Goal: Transaction & Acquisition: Purchase product/service

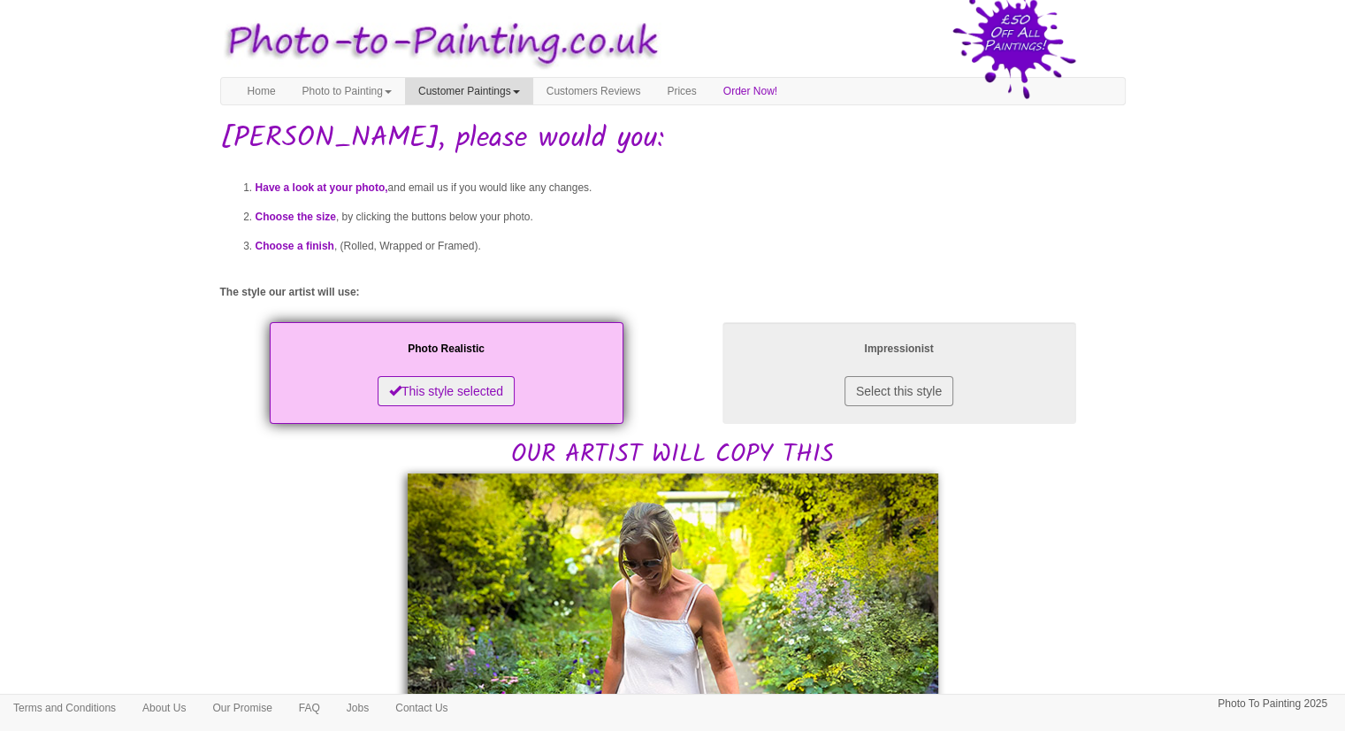
click at [498, 86] on link "Customer Paintings" at bounding box center [469, 91] width 128 height 27
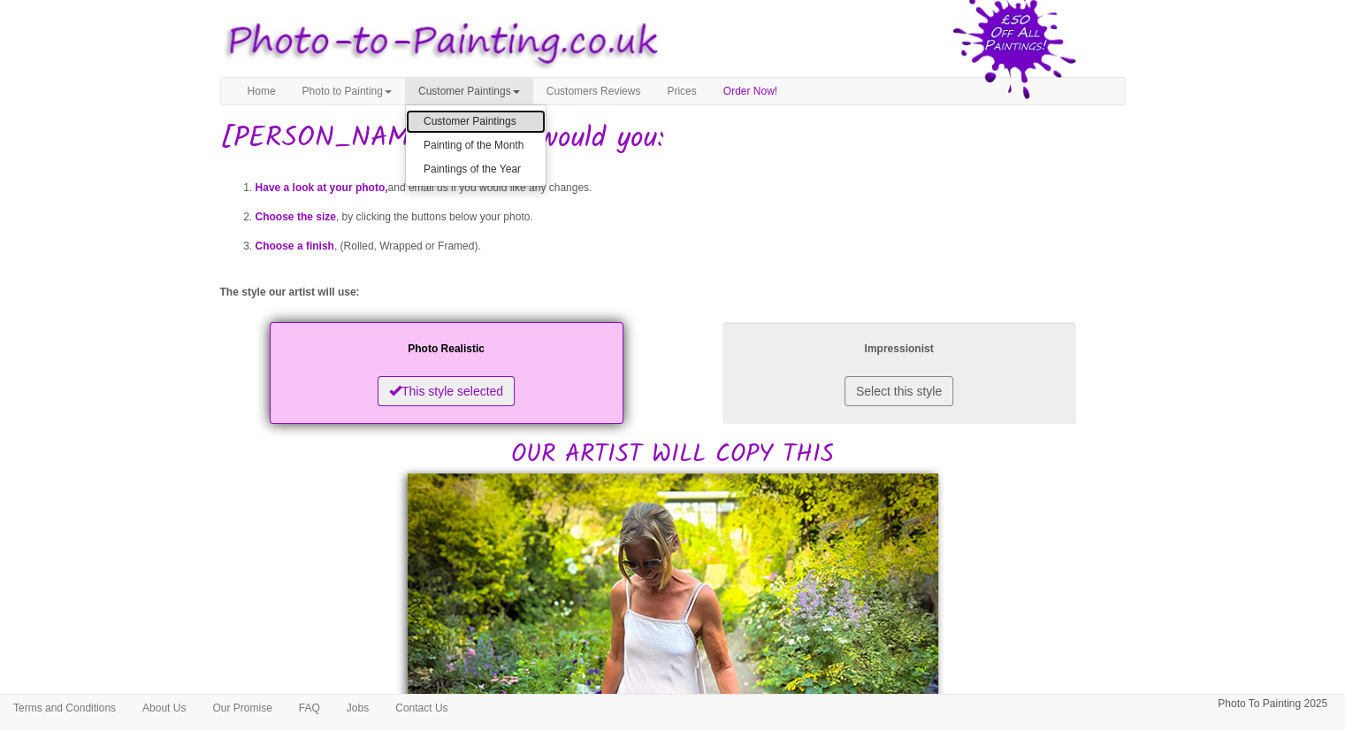
click at [502, 112] on link "Customer Paintings" at bounding box center [476, 122] width 140 height 24
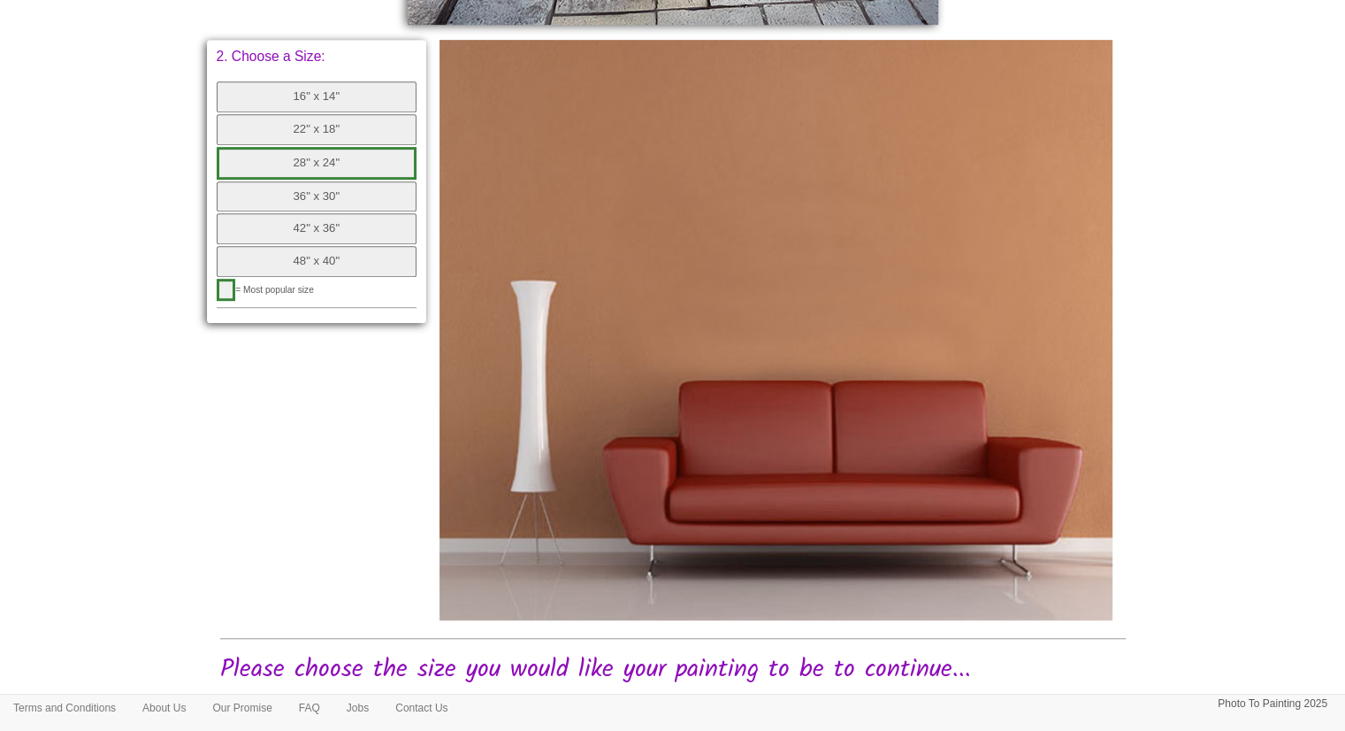
scroll to position [1006, 0]
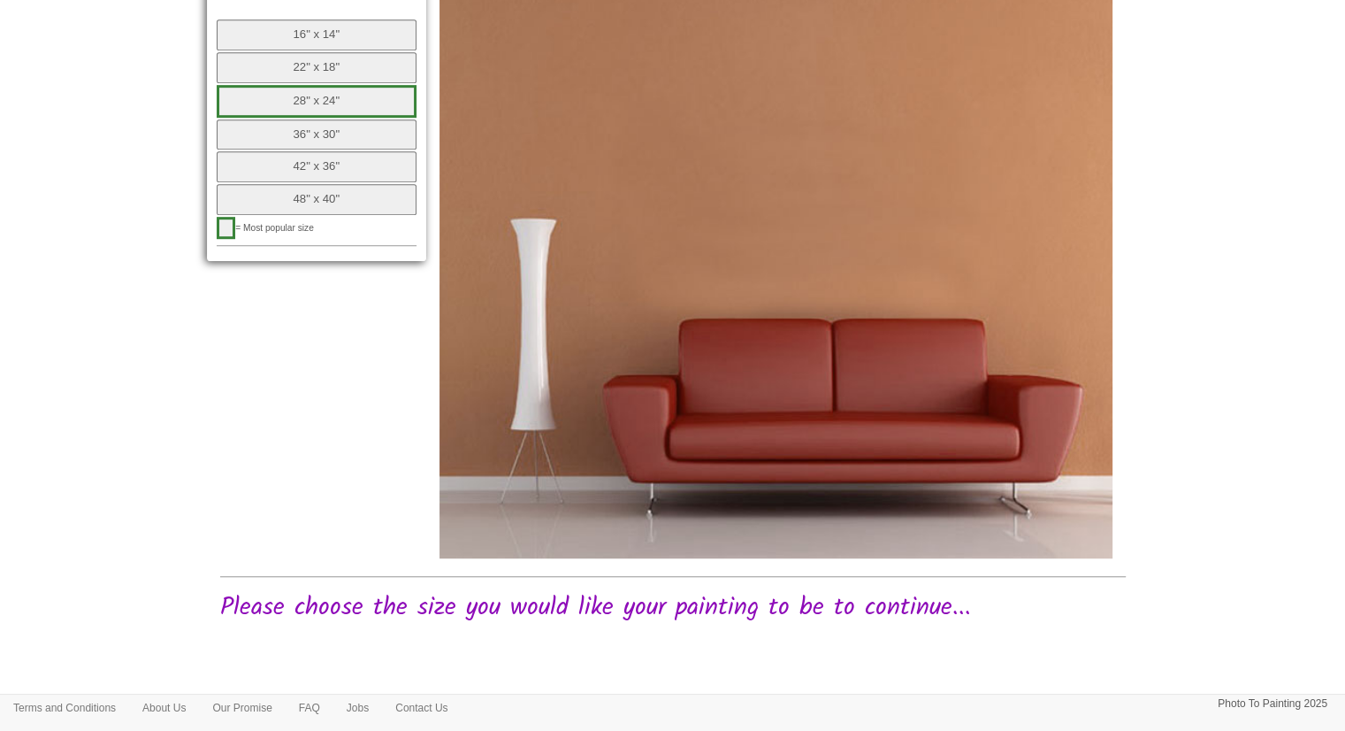
click at [321, 106] on button "28" x 24"" at bounding box center [317, 101] width 201 height 33
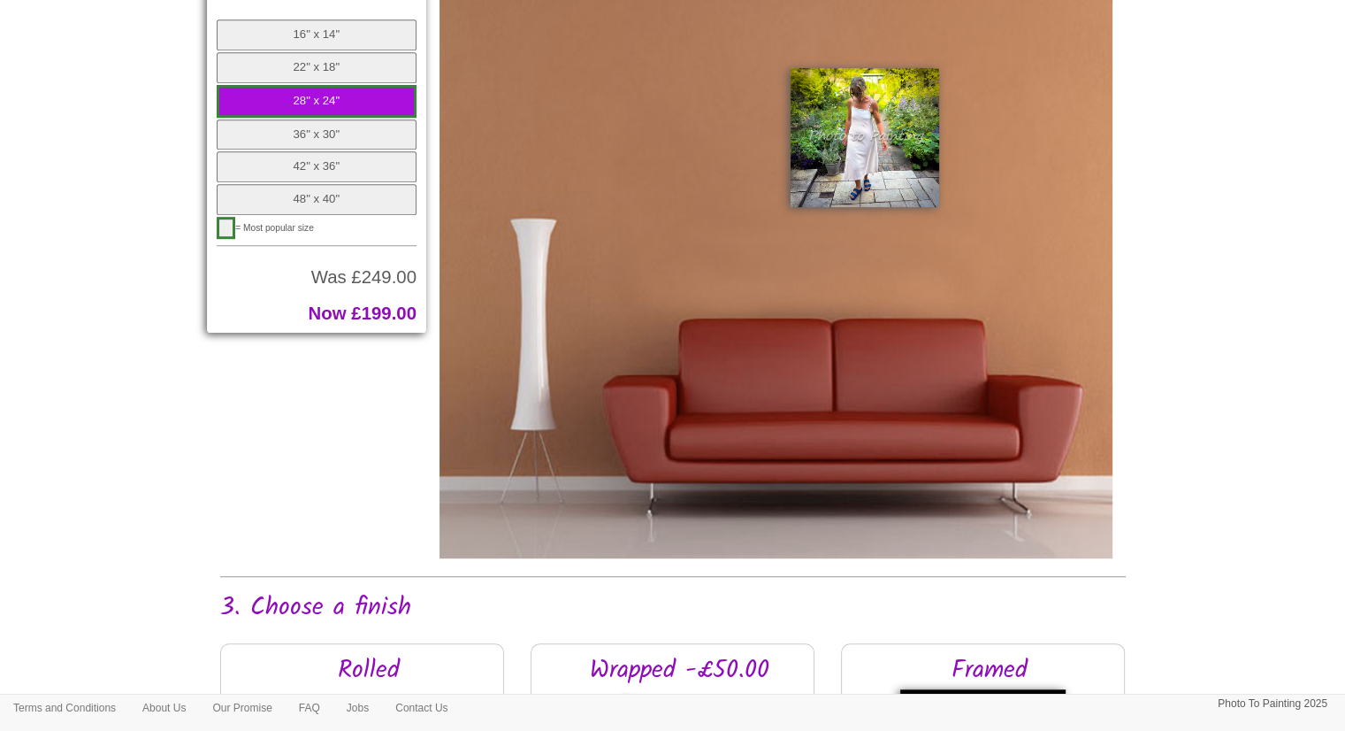
click at [295, 69] on button "22" x 18"" at bounding box center [317, 67] width 201 height 31
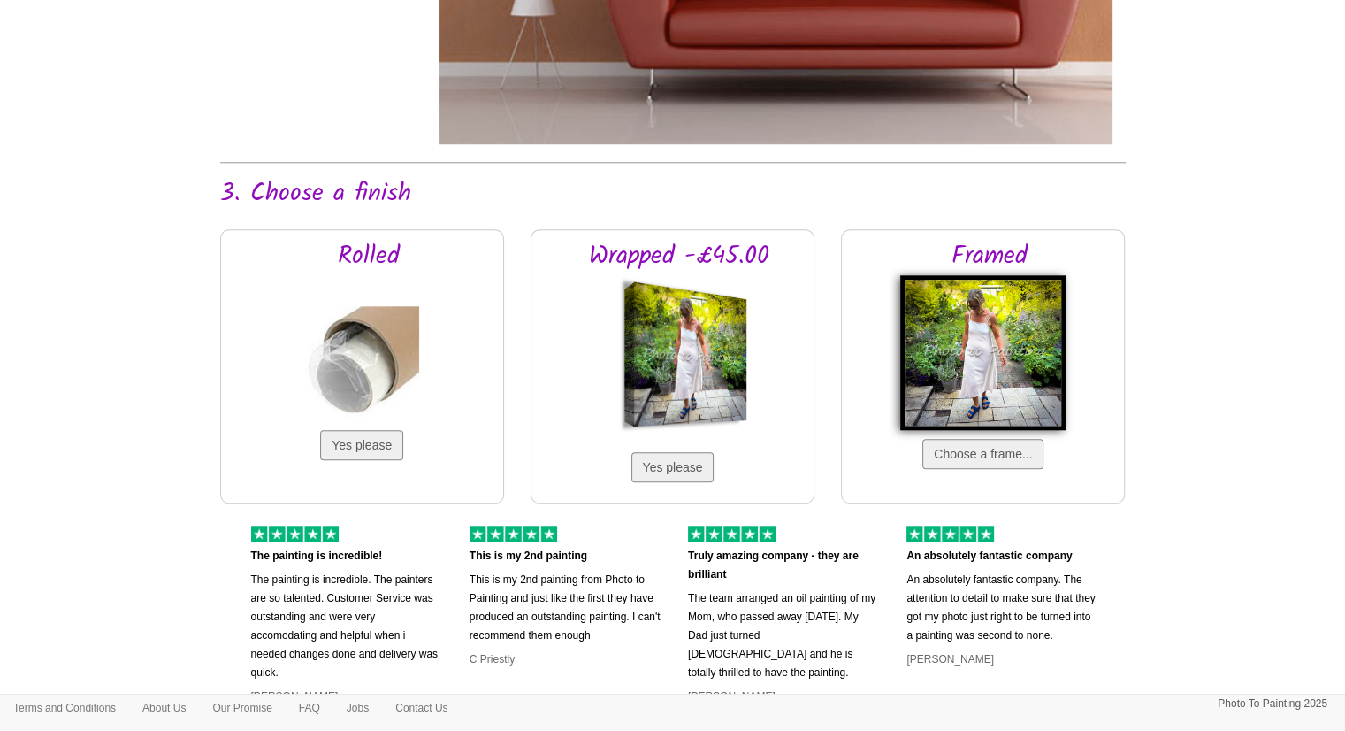
scroll to position [1435, 0]
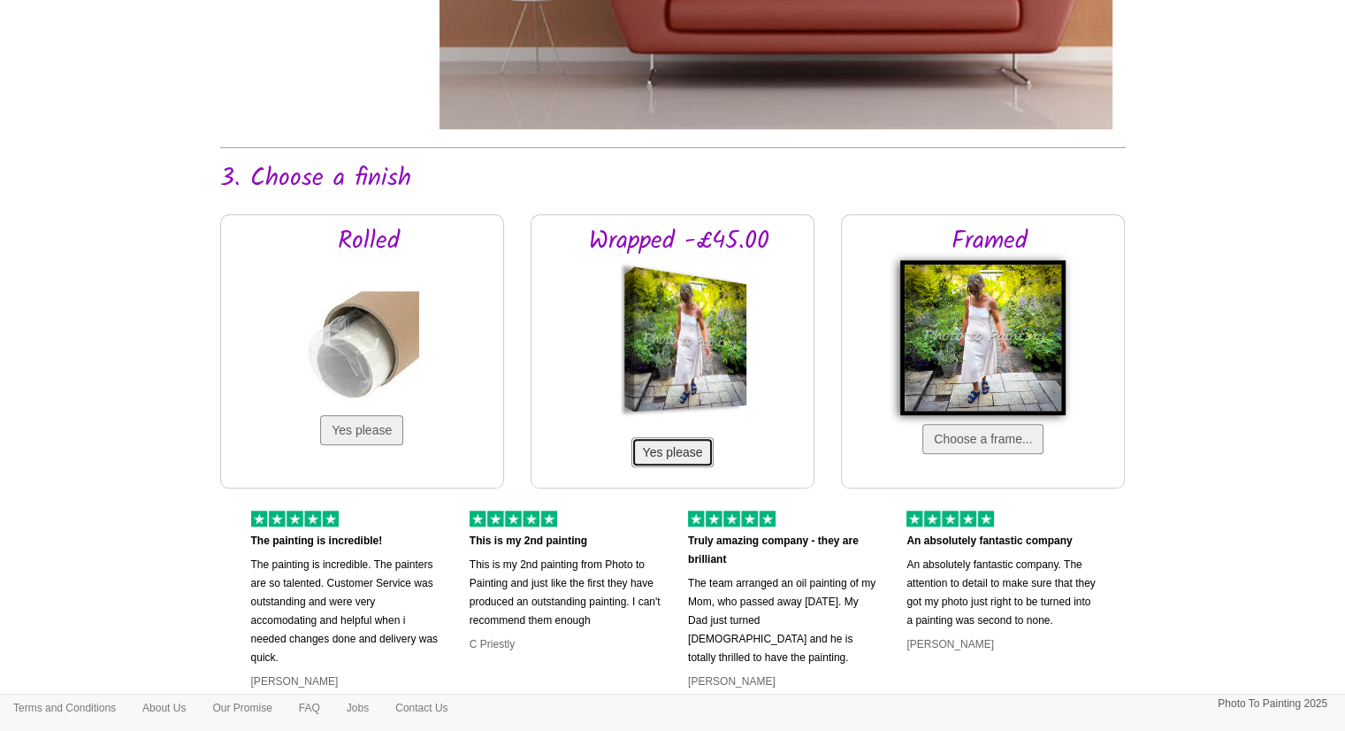
click at [662, 456] on button "Yes please" at bounding box center [673, 452] width 83 height 30
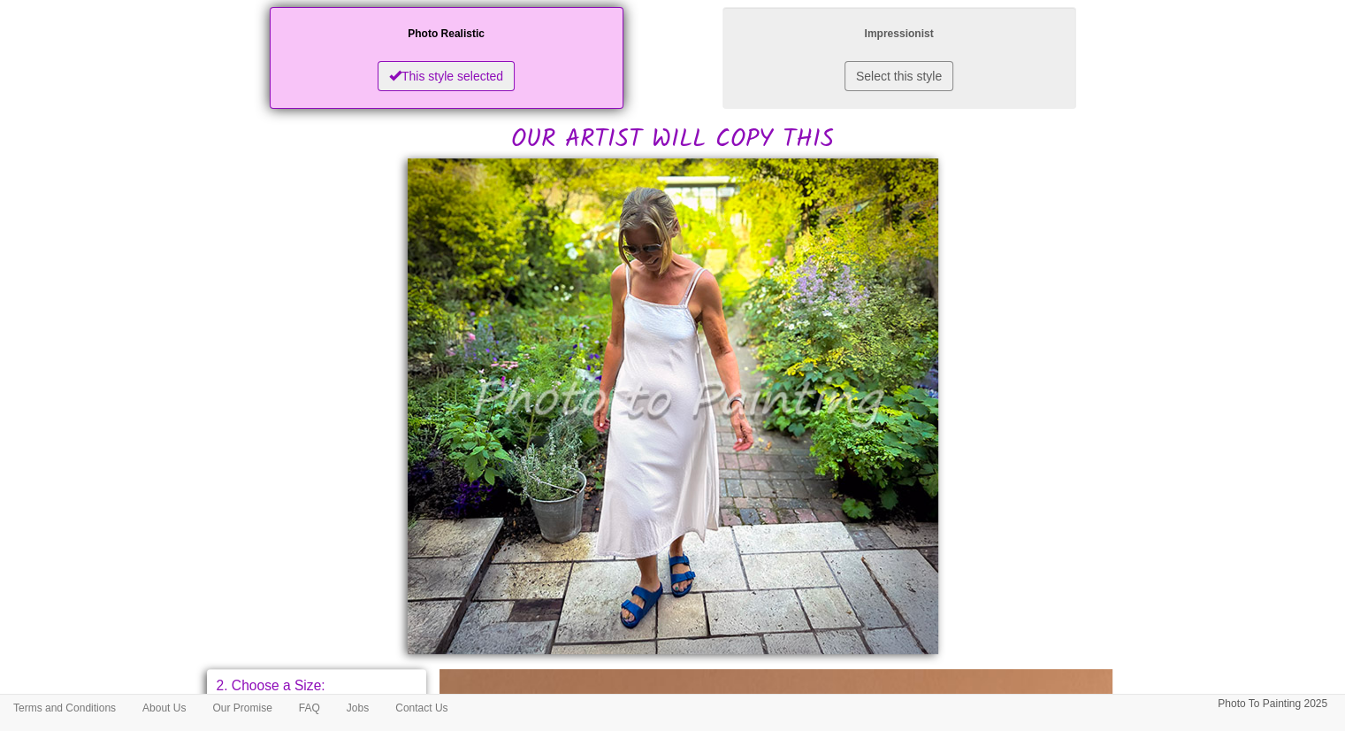
scroll to position [0, 0]
